Goal: Transaction & Acquisition: Subscribe to service/newsletter

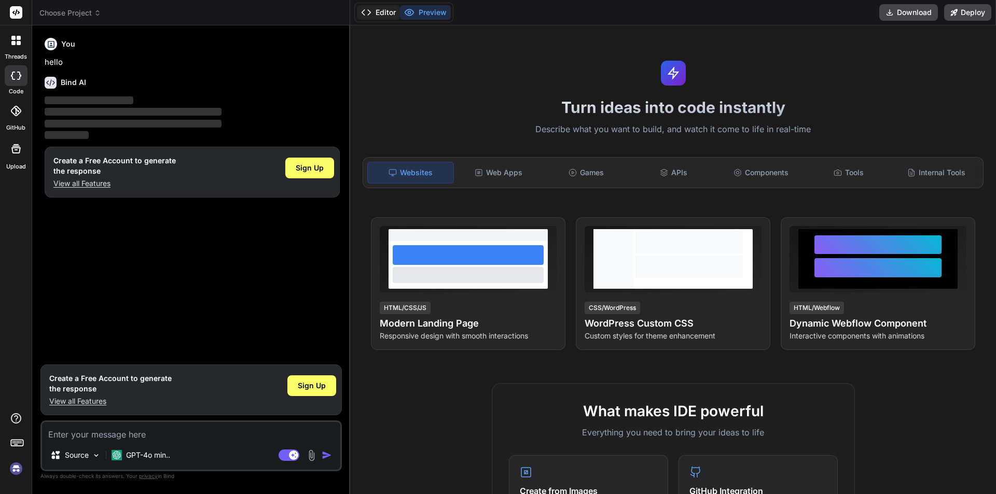
click at [378, 12] on button "Editor" at bounding box center [378, 12] width 43 height 15
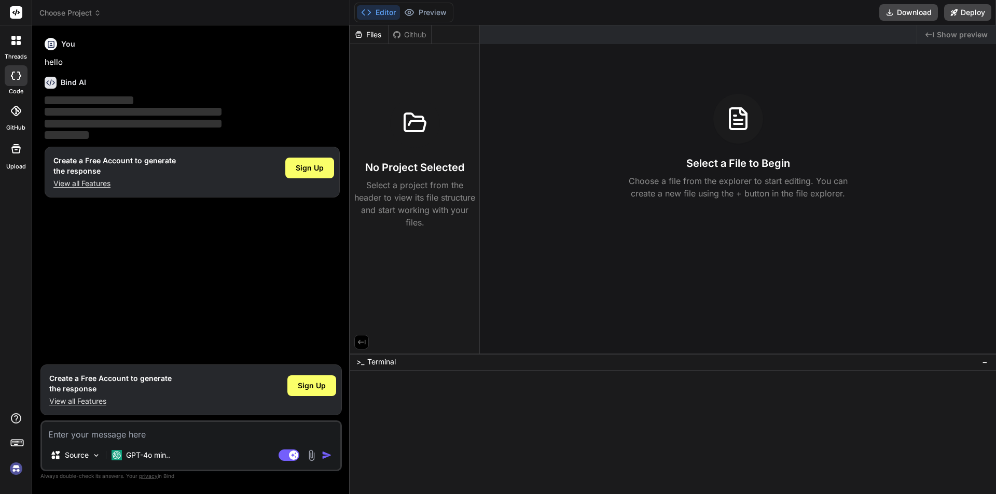
type textarea "x"
click at [418, 11] on button "Preview" at bounding box center [425, 12] width 51 height 15
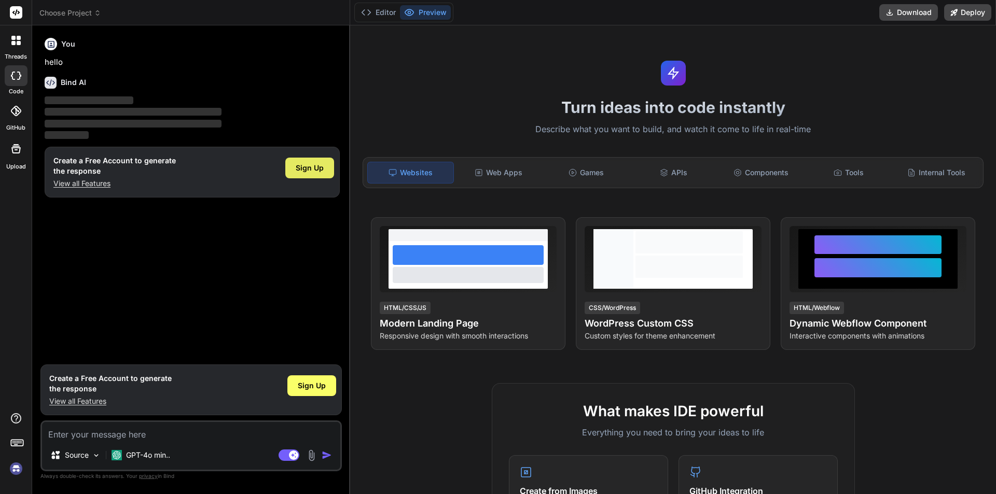
click at [313, 168] on span "Sign Up" at bounding box center [310, 168] width 28 height 10
click at [106, 434] on textarea at bounding box center [191, 431] width 298 height 19
paste textarea "<div class="mb-3 d-flex justify-content-between align-items-center"> <h3 class=…"
type textarea "<div class="mb-3 d-flex justify-content-between align-items-center"> <h3 class=…"
type textarea "x"
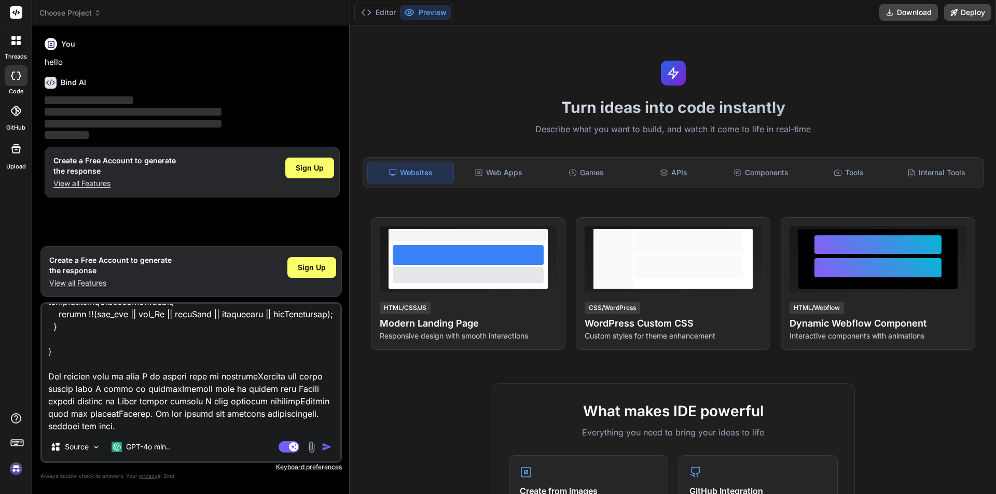
scroll to position [4496, 0]
type textarea "<div class="mb-3 d-flex justify-content-between align-items-center"> <h3 class=…"
type textarea "x"
type textarea "<div class="mb-3 d-flex justify-content-between align-items-center"> <h3 class=…"
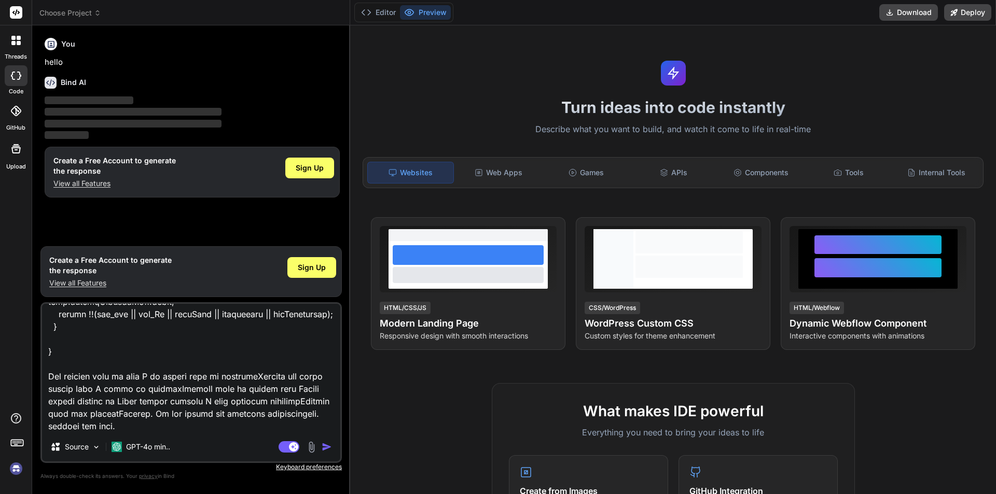
click at [325, 446] on img "button" at bounding box center [327, 447] width 10 height 10
click at [327, 447] on img "button" at bounding box center [327, 447] width 10 height 10
click at [283, 448] on rect at bounding box center [289, 446] width 21 height 11
click at [328, 446] on img "button" at bounding box center [327, 447] width 10 height 10
click at [295, 447] on rect at bounding box center [289, 446] width 21 height 11
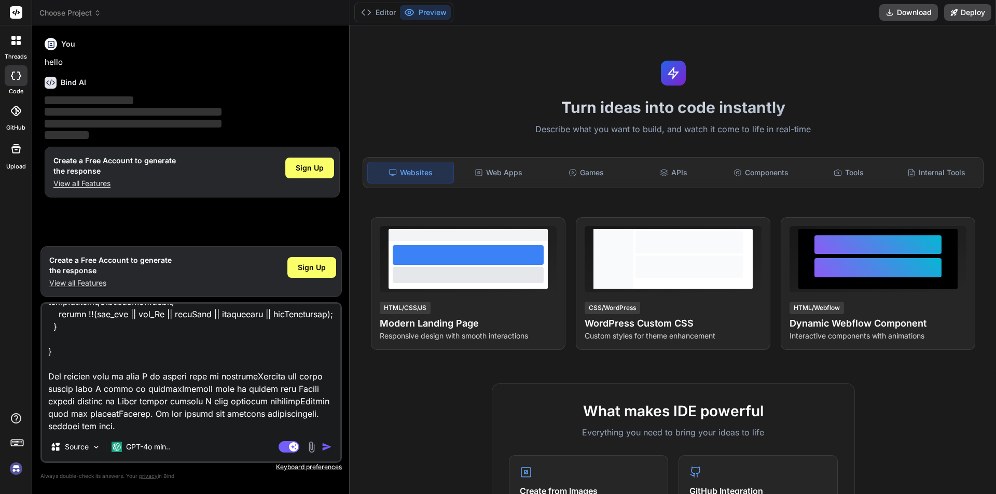
click at [326, 448] on img "button" at bounding box center [327, 447] width 10 height 10
click at [145, 450] on p "GPT-4o min.." at bounding box center [148, 447] width 44 height 10
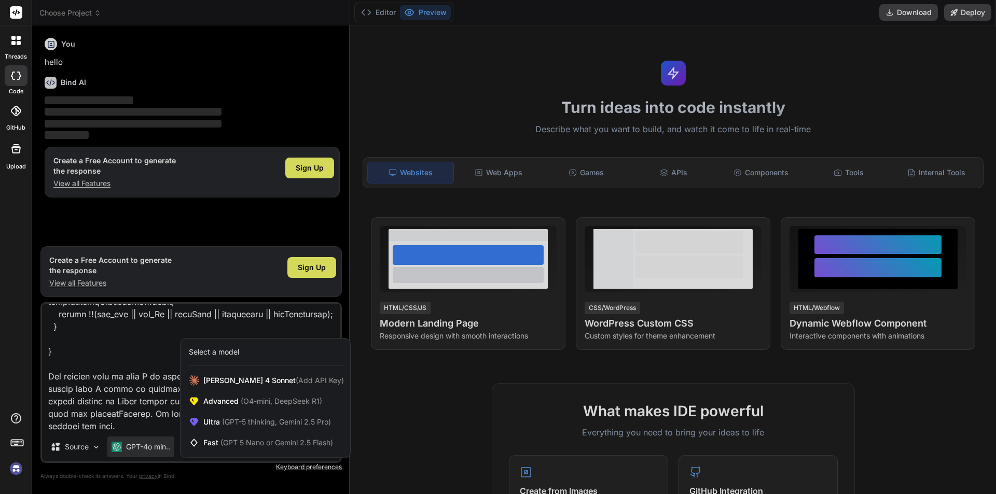
click at [135, 330] on div at bounding box center [498, 247] width 996 height 494
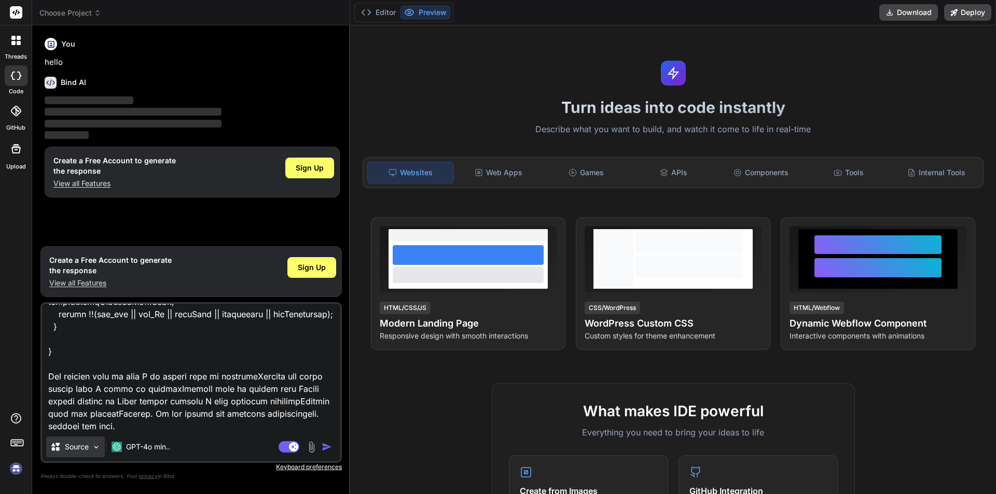
click at [99, 449] on img at bounding box center [96, 447] width 9 height 9
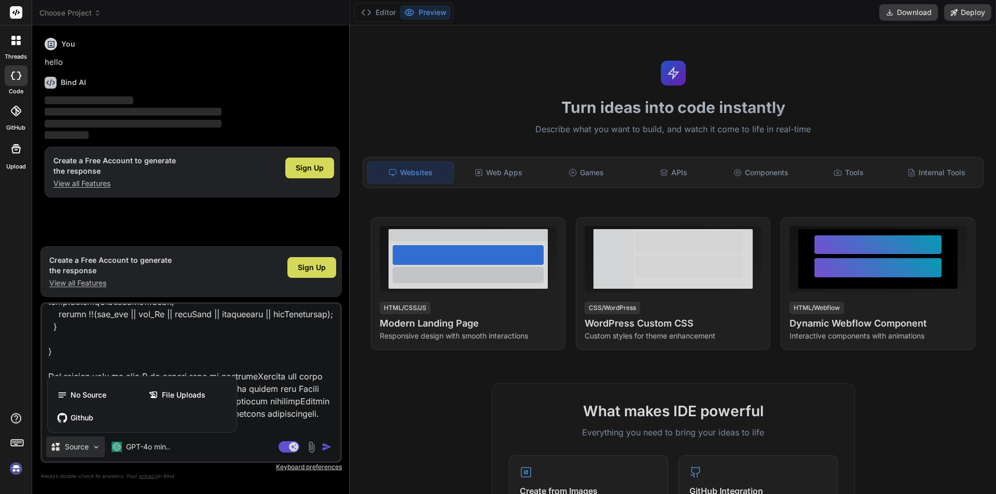
click at [189, 345] on div at bounding box center [498, 247] width 996 height 494
type textarea "x"
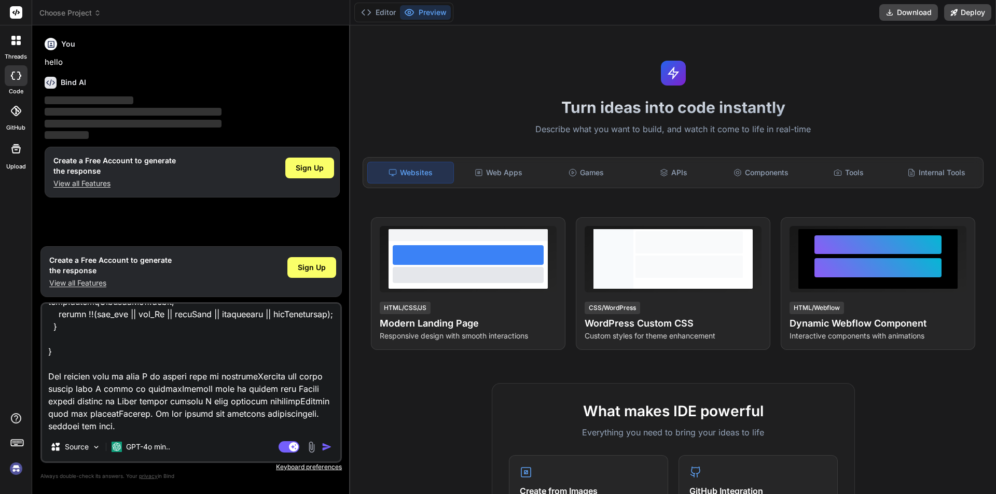
click at [326, 448] on img "button" at bounding box center [327, 447] width 10 height 10
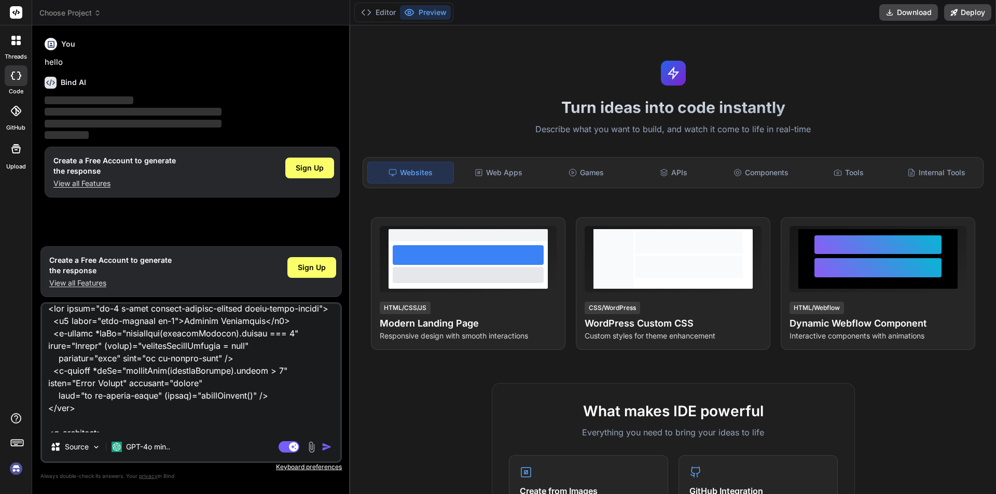
scroll to position [0, 0]
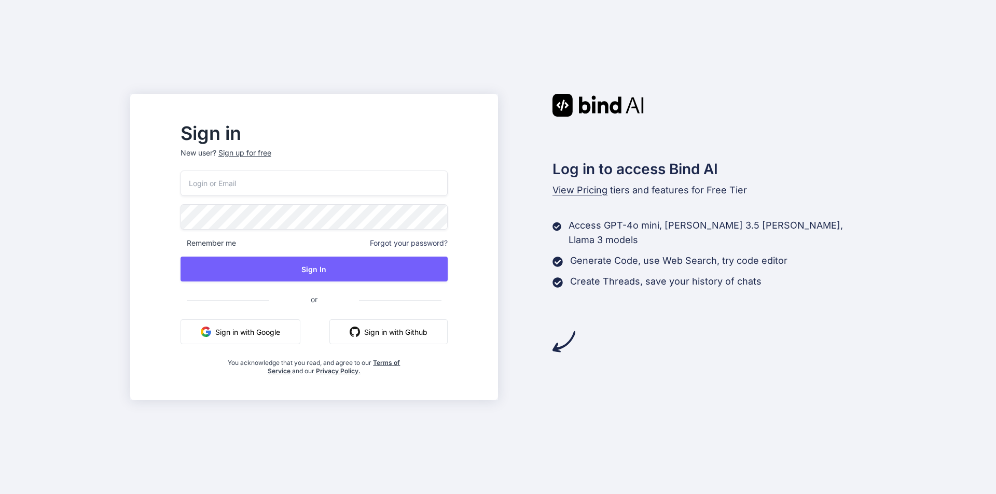
click at [251, 185] on input "email" at bounding box center [313, 183] width 267 height 25
type input "[DOMAIN_NAME][EMAIL_ADDRESS][DOMAIN_NAME]"
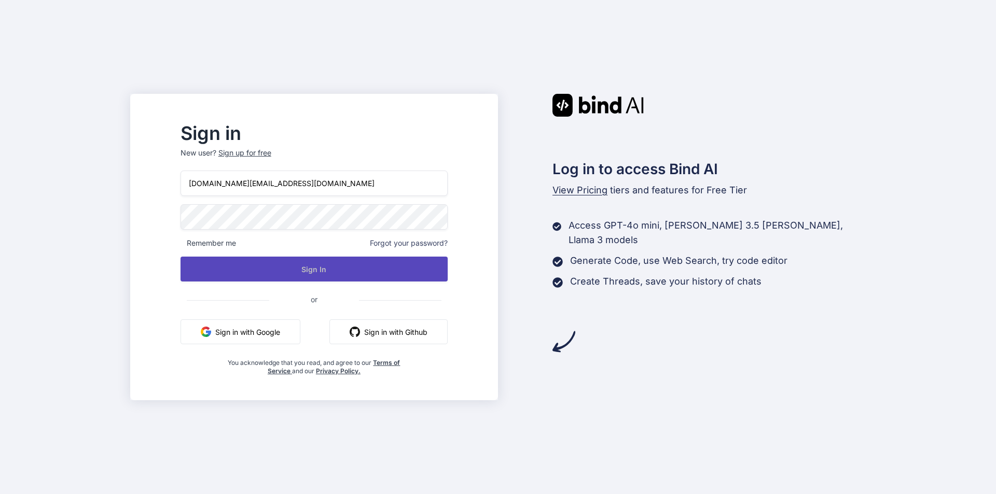
click at [345, 270] on button "Sign In" at bounding box center [313, 269] width 267 height 25
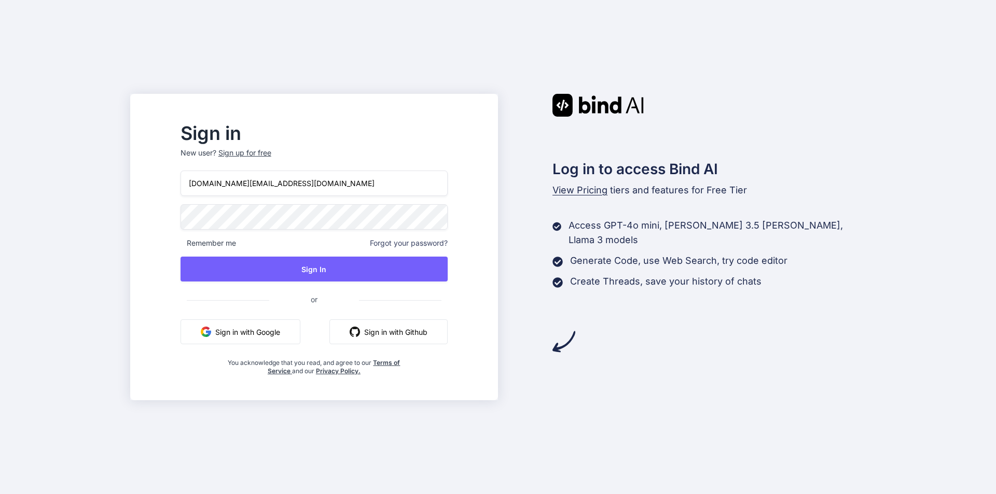
click at [267, 154] on div "Sign up for free" at bounding box center [244, 153] width 53 height 10
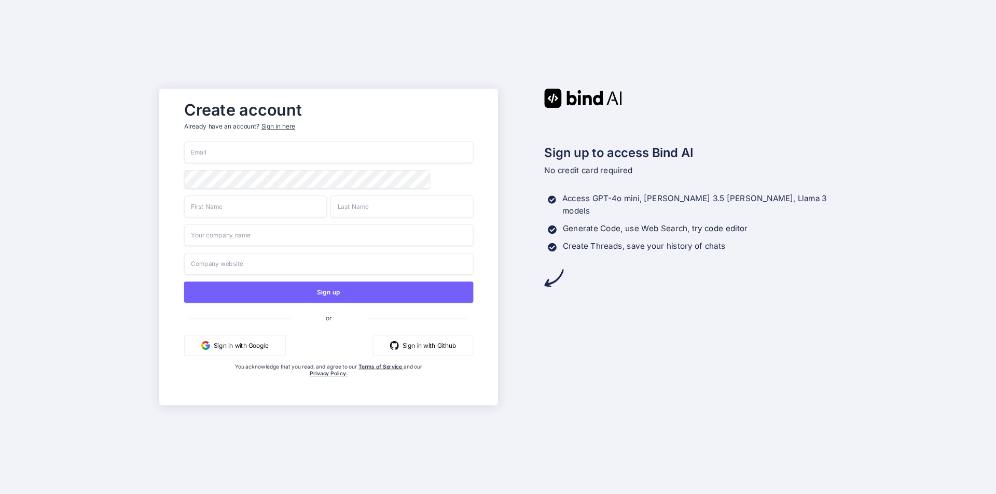
click at [240, 157] on input "email" at bounding box center [328, 153] width 289 height 22
type input "[DOMAIN_NAME][EMAIL_ADDRESS][DOMAIN_NAME]"
click at [253, 202] on input "text" at bounding box center [255, 207] width 143 height 22
type input "[PERSON_NAME]"
click at [394, 217] on input "text" at bounding box center [401, 207] width 143 height 22
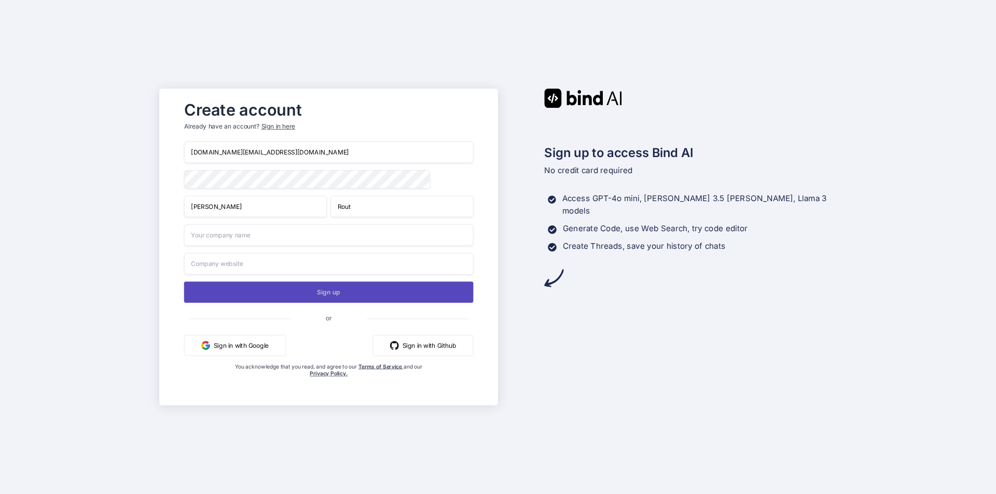
type input "Rout"
click at [336, 297] on button "Sign up" at bounding box center [328, 292] width 289 height 21
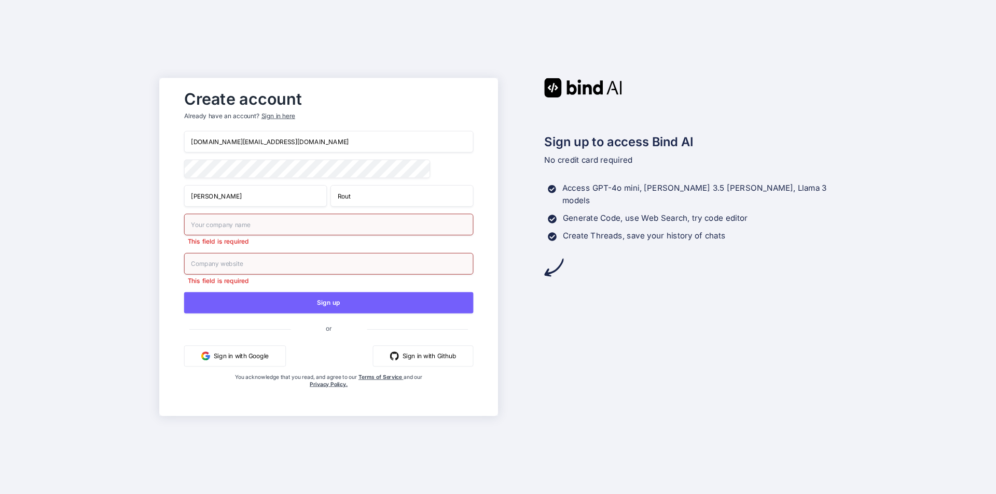
click at [213, 229] on input "text" at bounding box center [328, 225] width 289 height 22
type input "Chetu"
click at [220, 262] on input "text" at bounding box center [328, 264] width 289 height 22
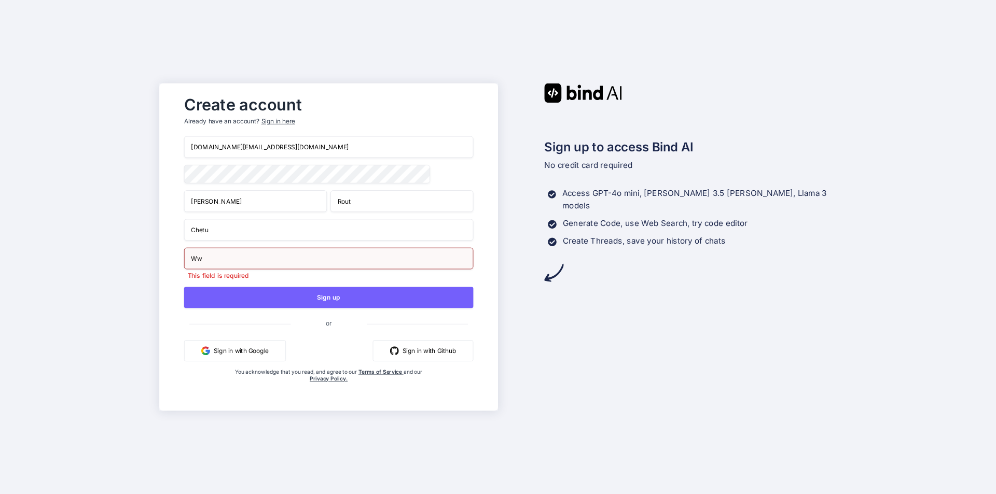
type input "W"
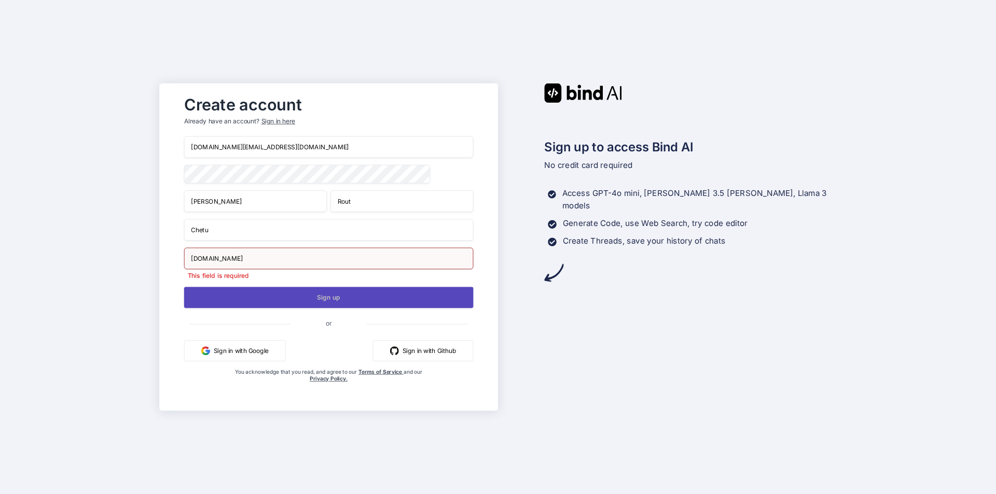
type input "[DOMAIN_NAME]"
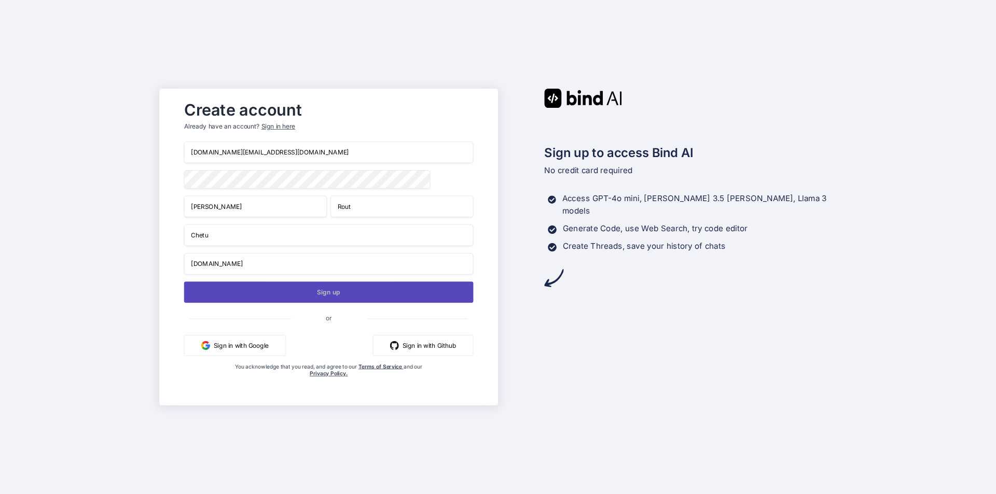
click at [323, 295] on button "Sign up" at bounding box center [328, 292] width 289 height 21
